Goal: Task Accomplishment & Management: Manage account settings

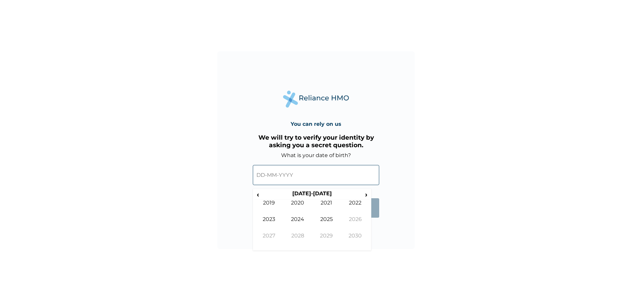
click at [335, 171] on input "text" at bounding box center [316, 175] width 126 height 20
click at [271, 190] on th "2020-2029" at bounding box center [311, 194] width 101 height 9
click at [260, 194] on span "‹" at bounding box center [258, 194] width 7 height 8
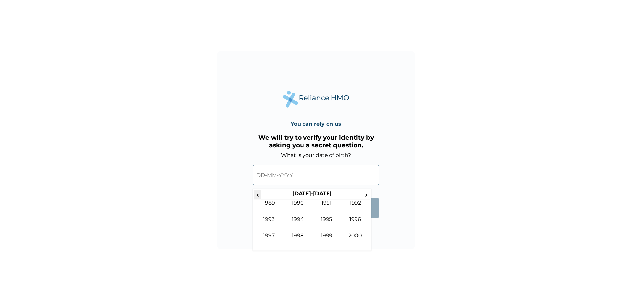
click at [260, 194] on span "‹" at bounding box center [258, 194] width 7 height 8
click at [366, 194] on span "›" at bounding box center [366, 194] width 7 height 8
click at [274, 220] on td "1993" at bounding box center [269, 224] width 29 height 16
click at [327, 216] on td "Jul" at bounding box center [326, 224] width 29 height 16
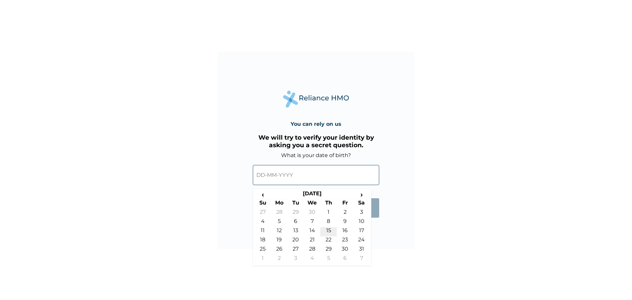
click at [328, 228] on td "15" at bounding box center [328, 231] width 16 height 9
type input "15-07-1993"
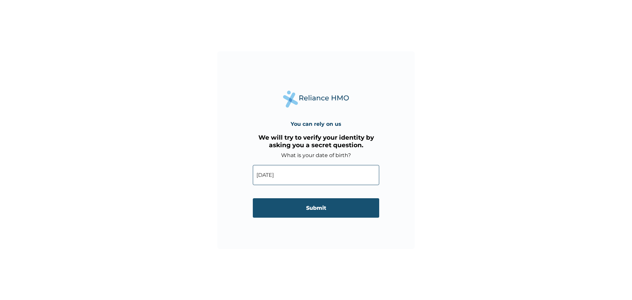
click at [322, 211] on input "Submit" at bounding box center [316, 207] width 126 height 19
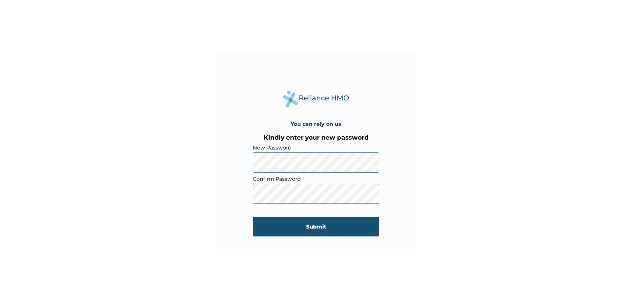
click at [294, 230] on input "Submit" at bounding box center [316, 226] width 126 height 19
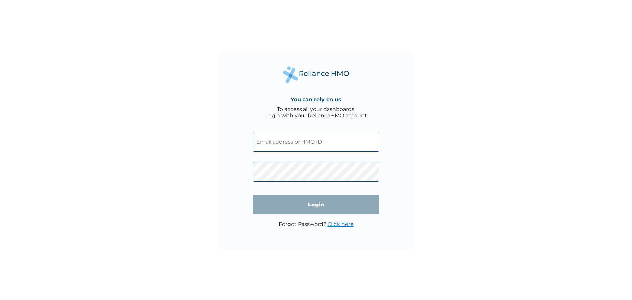
click at [285, 146] on input "text" at bounding box center [316, 142] width 126 height 20
type input "oluwapelumi.popoola@pwc.com"
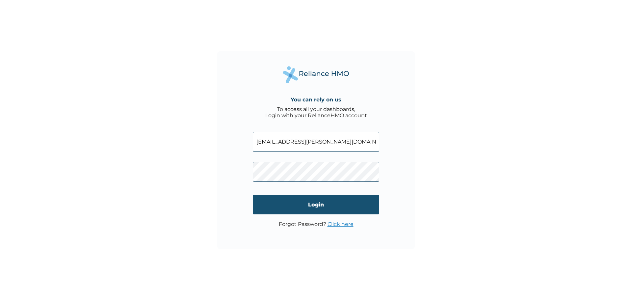
click at [282, 208] on input "Login" at bounding box center [316, 204] width 126 height 19
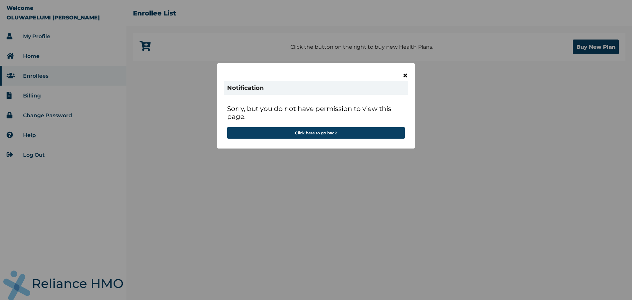
click at [405, 75] on span "×" at bounding box center [406, 75] width 6 height 11
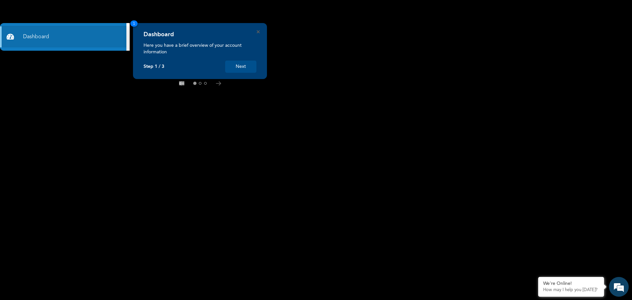
click at [246, 68] on button "Next" at bounding box center [240, 67] width 31 height 12
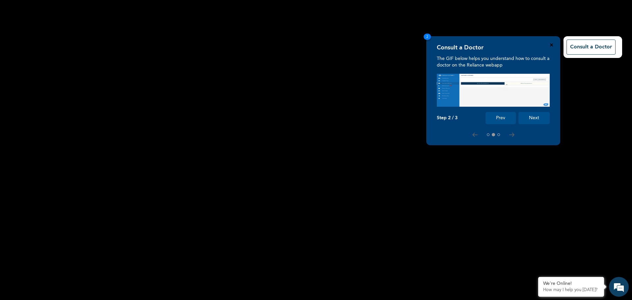
click at [552, 45] on icon "Close" at bounding box center [551, 44] width 3 height 3
